Goal: Information Seeking & Learning: Learn about a topic

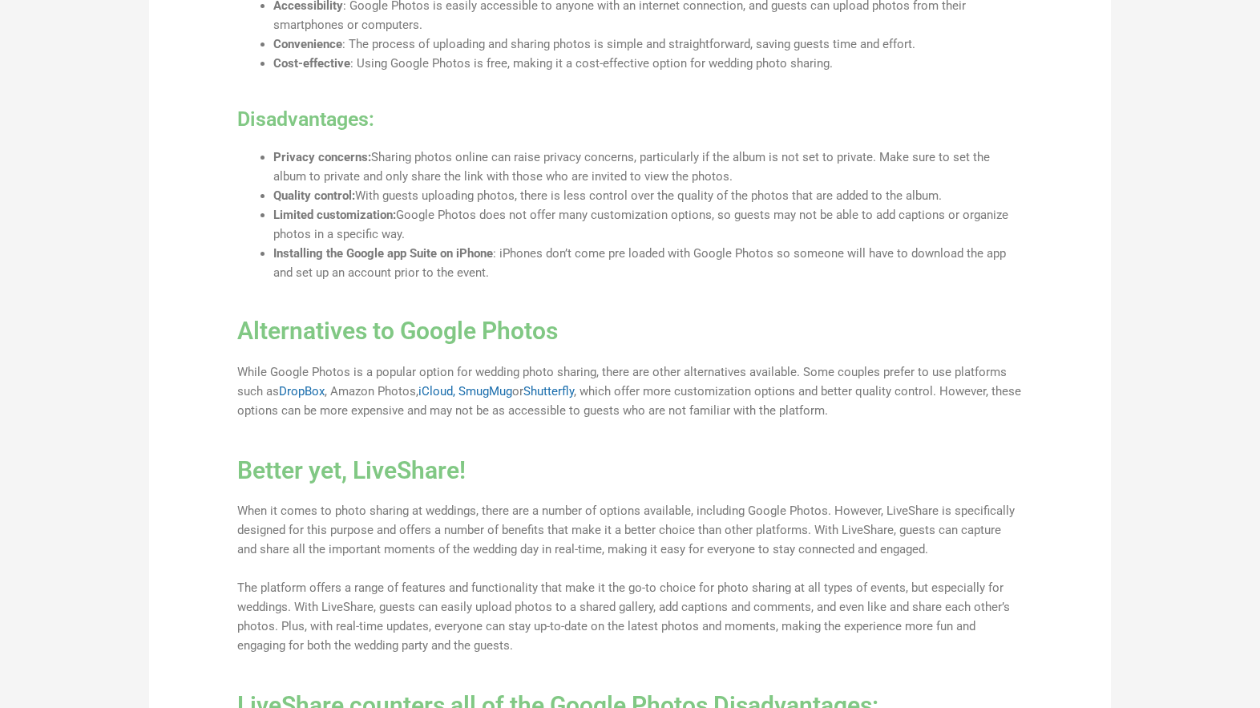
scroll to position [1465, 0]
click at [478, 391] on link "SmugMug" at bounding box center [486, 390] width 54 height 14
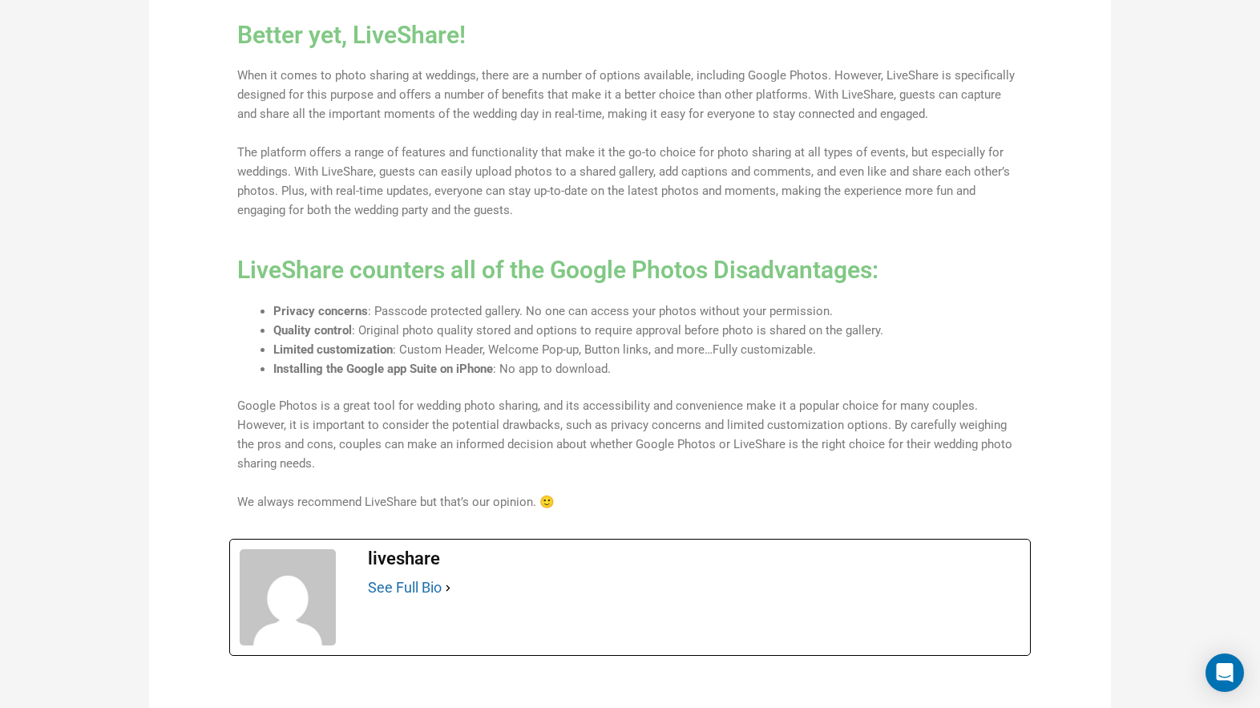
scroll to position [0, 0]
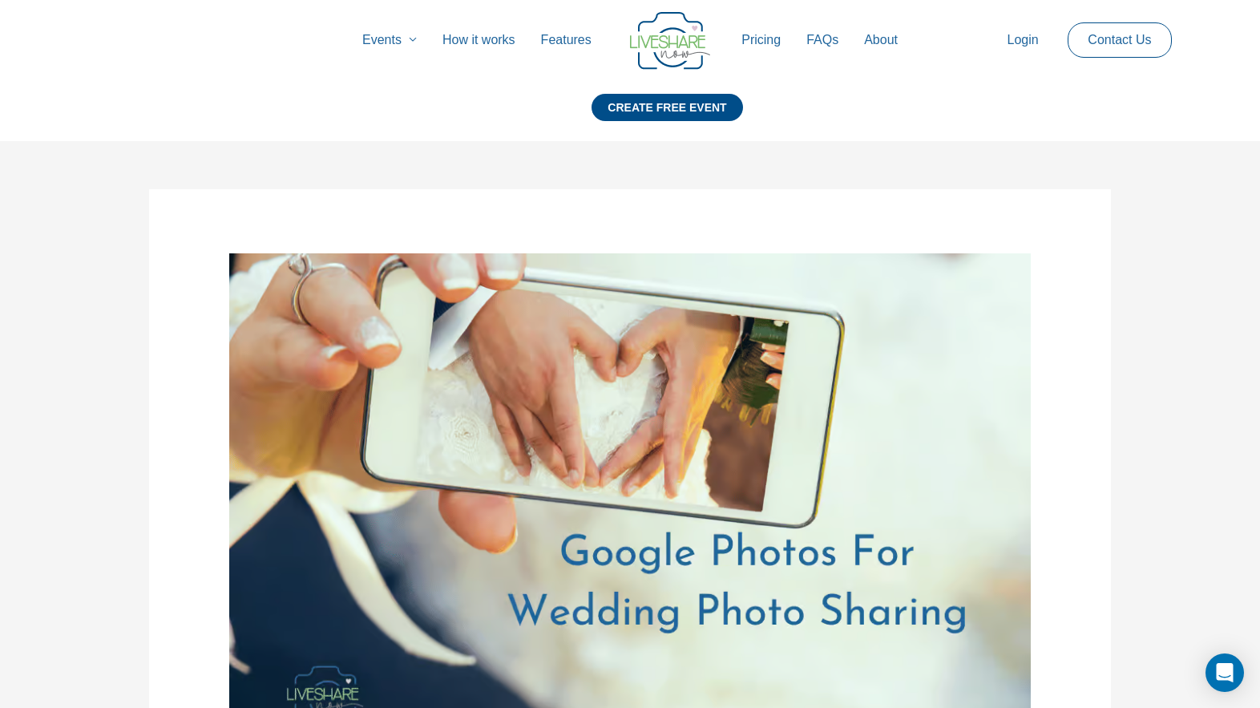
click at [492, 31] on link "How it works" at bounding box center [479, 39] width 99 height 51
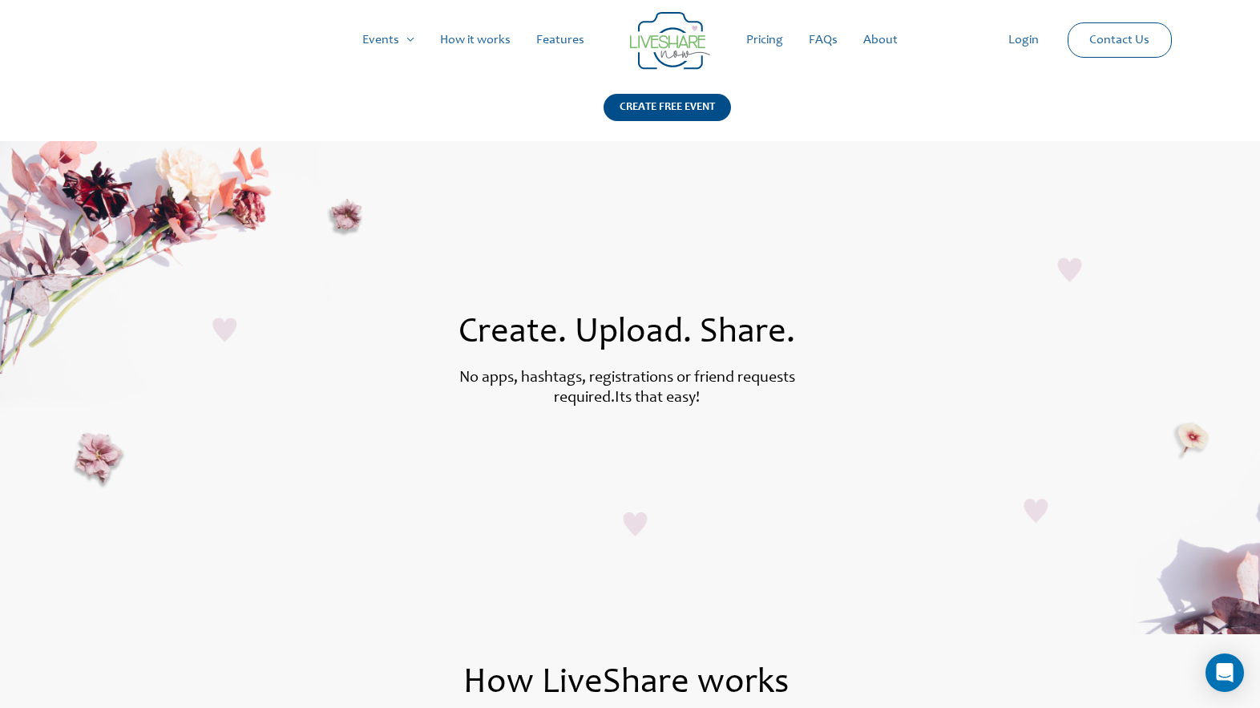
click at [754, 34] on link "Pricing" at bounding box center [765, 39] width 63 height 51
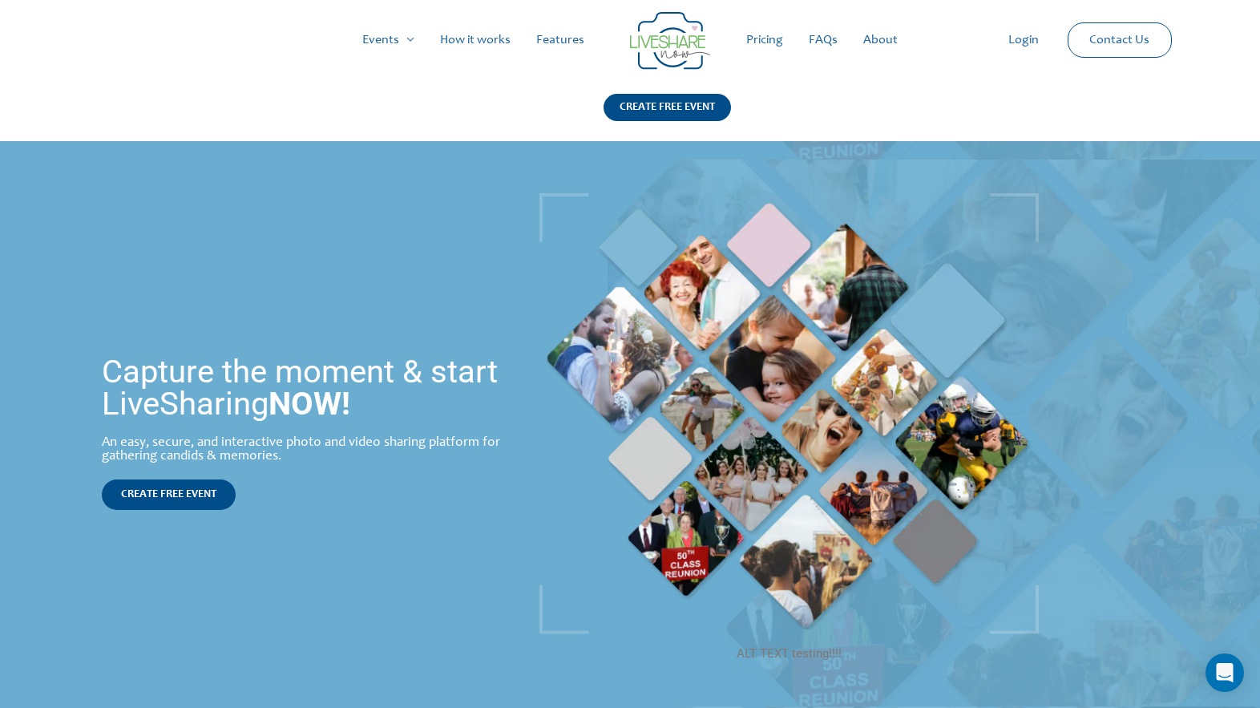
click at [483, 43] on link "How it works" at bounding box center [475, 39] width 96 height 51
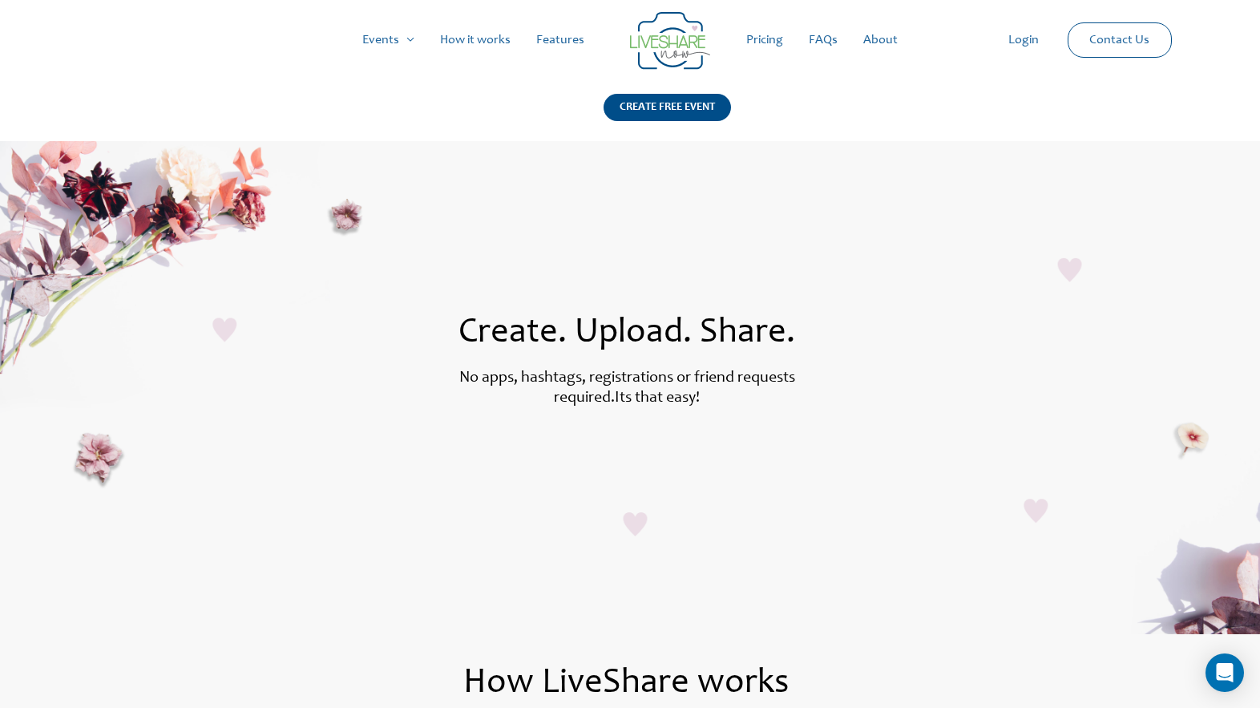
click at [572, 38] on link "Features" at bounding box center [560, 39] width 74 height 51
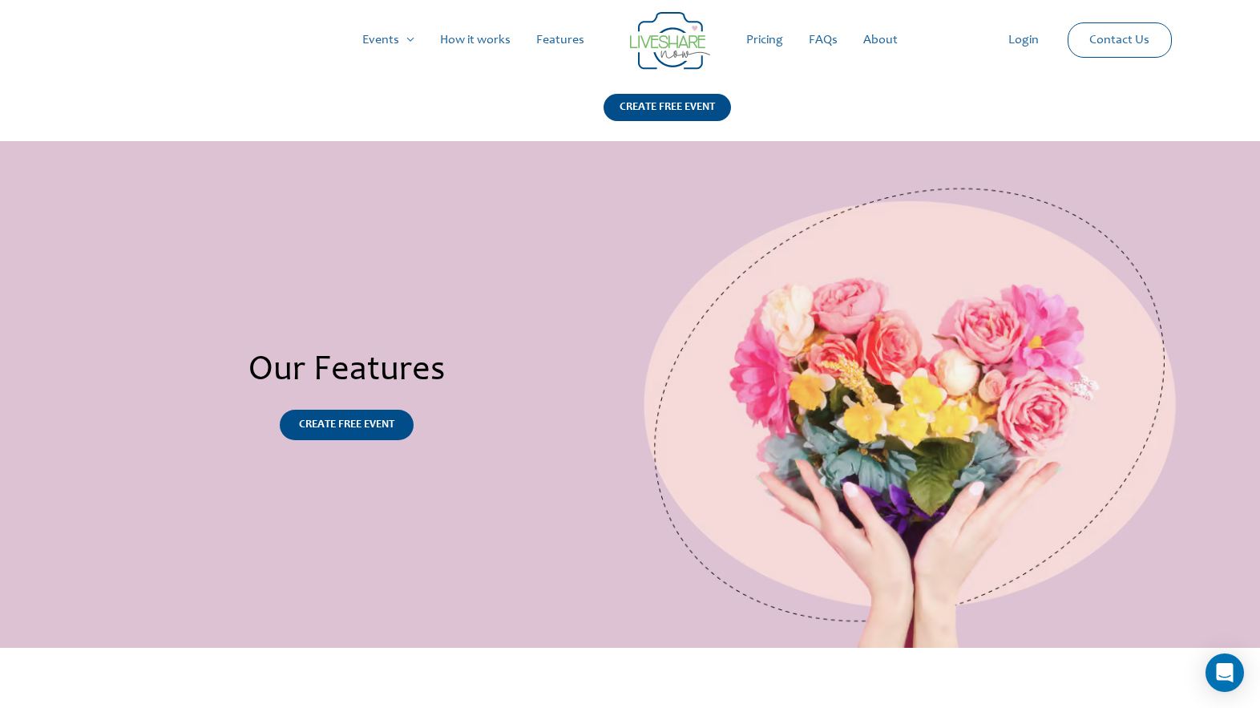
click at [833, 42] on link "FAQs" at bounding box center [823, 39] width 55 height 51
click at [511, 39] on link "How it works" at bounding box center [475, 39] width 96 height 51
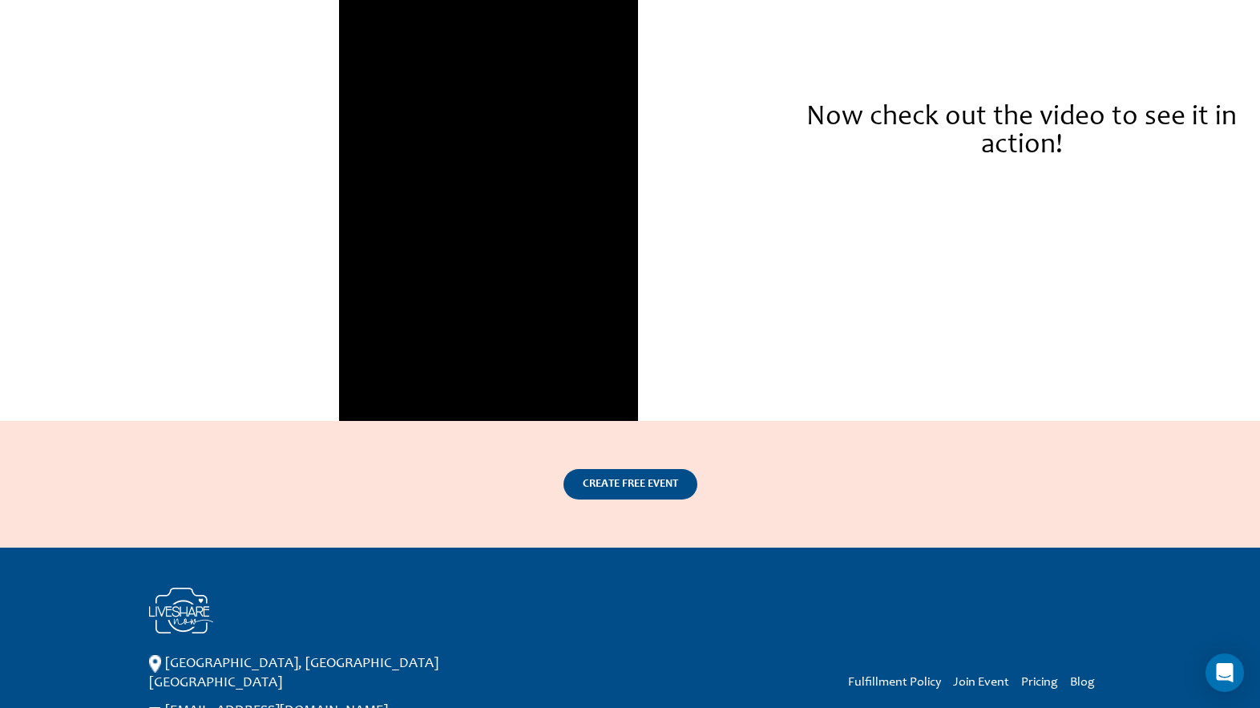
scroll to position [2510, 0]
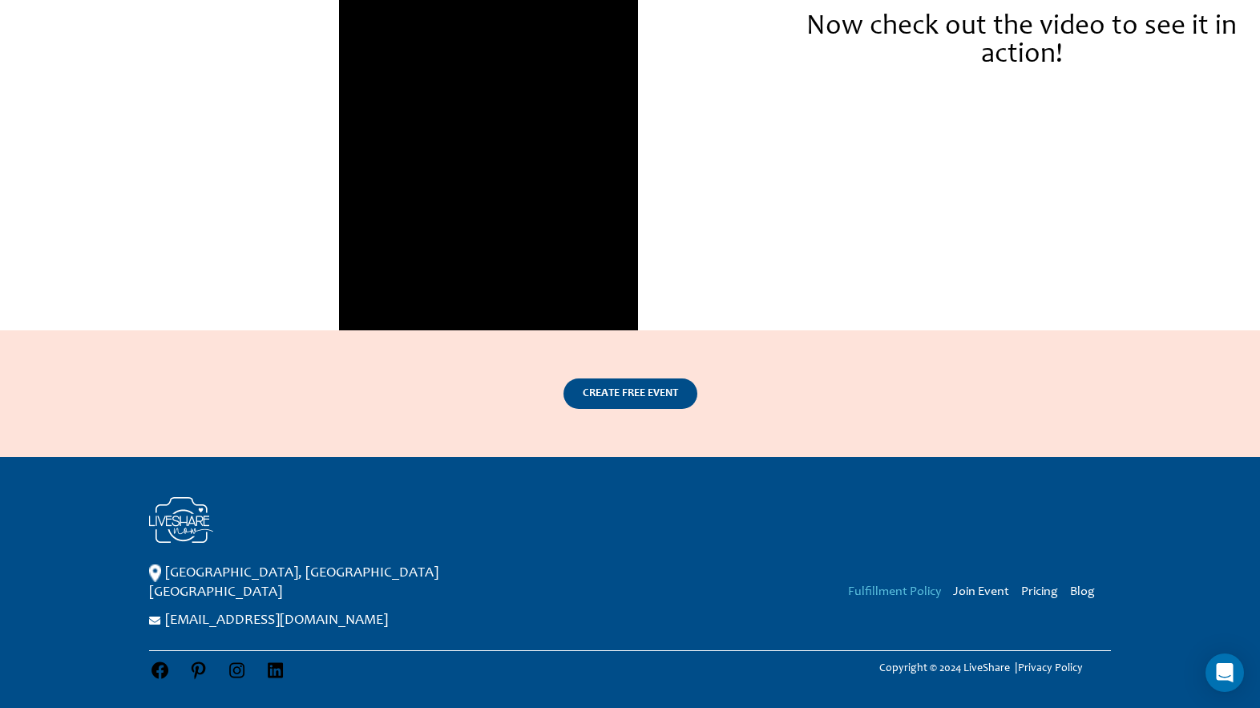
click at [898, 588] on link "Fulfillment Policy" at bounding box center [894, 591] width 93 height 13
